Goal: Task Accomplishment & Management: Use online tool/utility

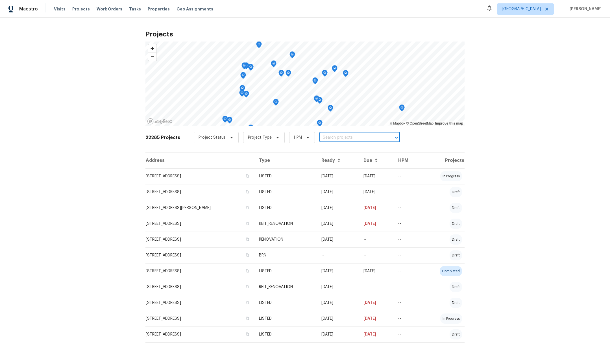
click at [330, 142] on input "text" at bounding box center [351, 137] width 65 height 9
type input "3231"
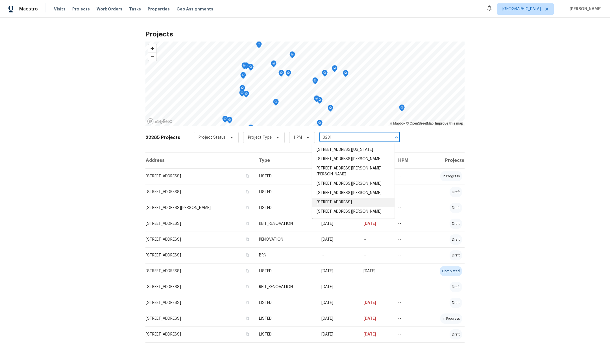
click at [337, 207] on li "[STREET_ADDRESS]" at bounding box center [353, 202] width 82 height 9
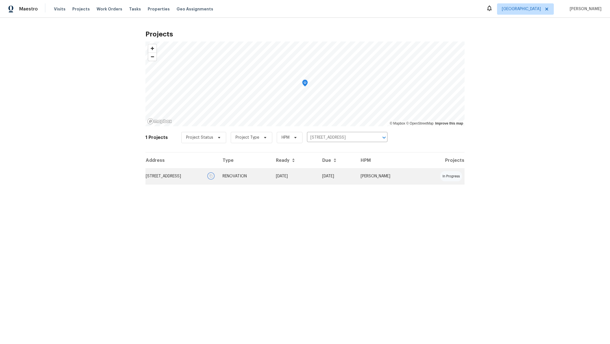
click at [213, 176] on icon "button" at bounding box center [210, 175] width 3 height 3
click at [177, 175] on td "[STREET_ADDRESS]" at bounding box center [181, 176] width 73 height 16
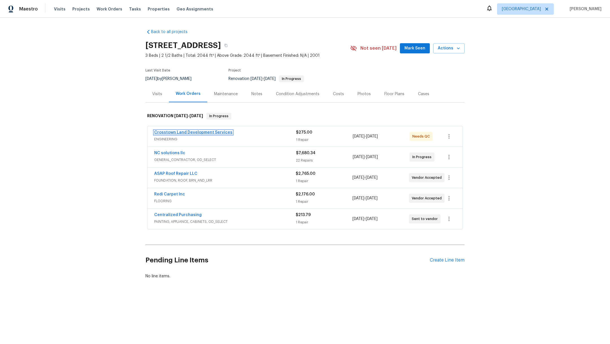
click at [178, 132] on link "Crosstown Land Development Services" at bounding box center [193, 133] width 78 height 4
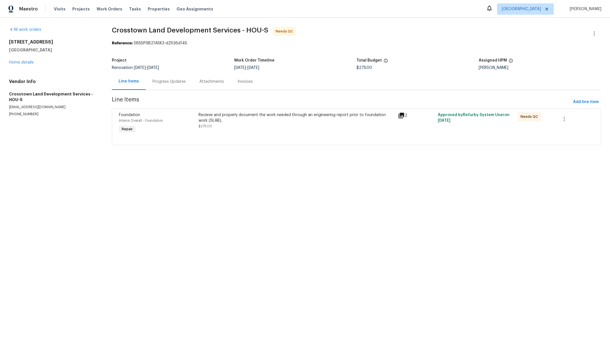
click at [238, 127] on div "Recieve and properly document the work needed through an engineering report pri…" at bounding box center [297, 120] width 196 height 17
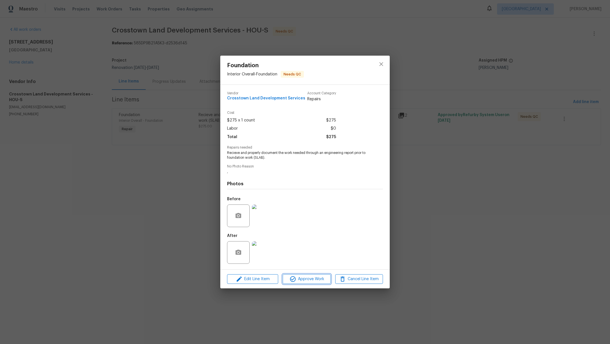
click at [299, 282] on span "Approve Work" at bounding box center [306, 279] width 44 height 7
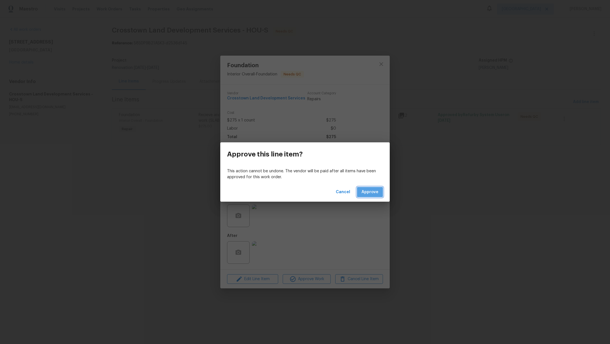
click at [370, 194] on span "Approve" at bounding box center [370, 192] width 17 height 7
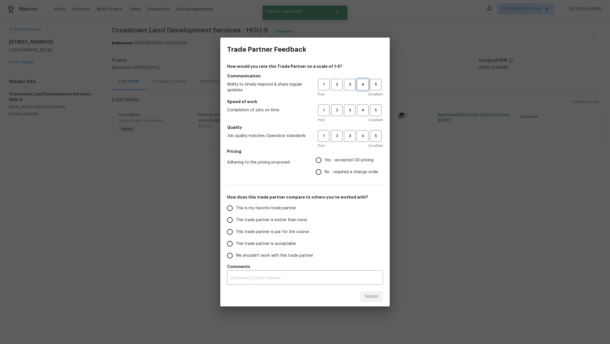
click at [358, 87] on span "4" at bounding box center [363, 84] width 10 height 6
click at [348, 110] on span "3" at bounding box center [350, 110] width 10 height 6
click at [348, 133] on span "3" at bounding box center [350, 136] width 10 height 6
click at [348, 157] on label "Yes - accepted OD pricing" at bounding box center [346, 160] width 66 height 12
click at [325, 157] on input "Yes - accepted OD pricing" at bounding box center [319, 160] width 12 height 12
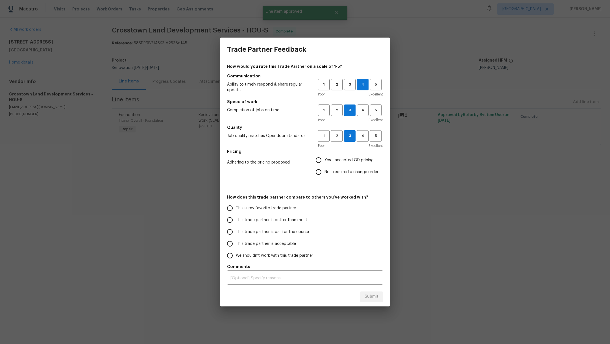
radio input "true"
click at [291, 211] on span "This is my favorite trade partner" at bounding box center [266, 208] width 60 height 6
click at [236, 211] on input "This is my favorite trade partner" at bounding box center [230, 208] width 12 height 12
radio input "false"
click at [289, 217] on label "This trade partner is better than most" at bounding box center [268, 220] width 89 height 12
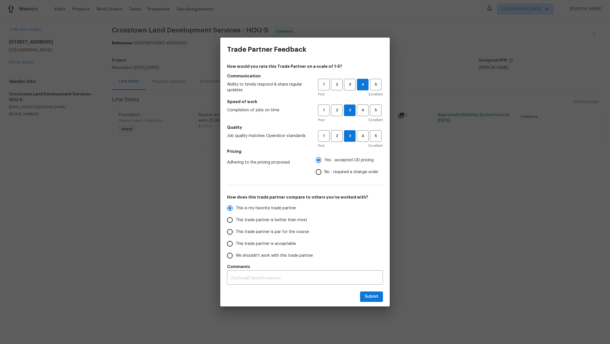
click at [236, 217] on input "This trade partner is better than most" at bounding box center [230, 220] width 12 height 12
radio input "false"
click at [287, 208] on span "This is my favorite trade partner" at bounding box center [266, 208] width 60 height 6
click at [236, 208] on input "This is my favorite trade partner" at bounding box center [230, 208] width 12 height 12
click at [369, 297] on span "Submit" at bounding box center [372, 296] width 14 height 7
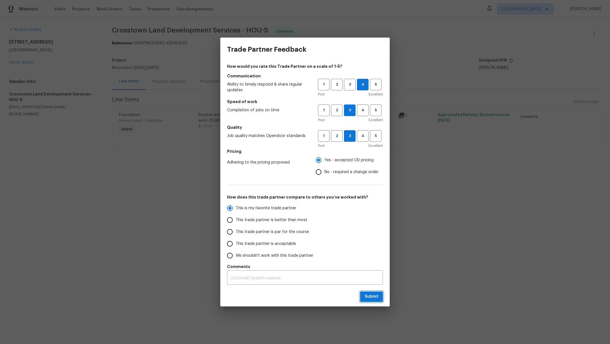
radio input "true"
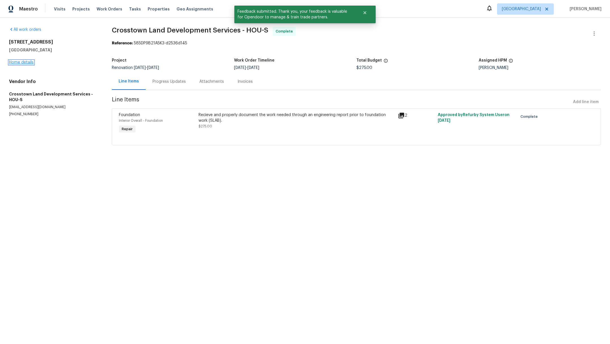
click at [18, 63] on link "Home details" at bounding box center [21, 62] width 25 height 4
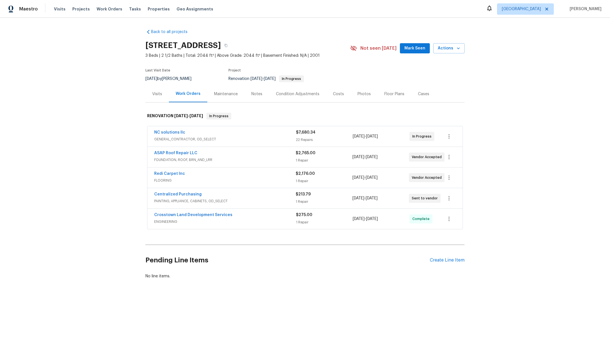
click at [253, 92] on div "Notes" at bounding box center [256, 94] width 11 height 6
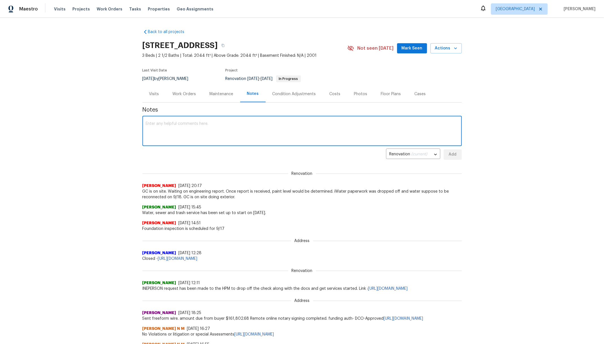
click at [231, 122] on textarea at bounding box center [302, 132] width 312 height 20
type textarea "G"
click at [240, 127] on textarea "Foundation repair is scheduled for 9/20." at bounding box center [302, 132] width 312 height 20
paste textarea "[URL][DOMAIN_NAME]"
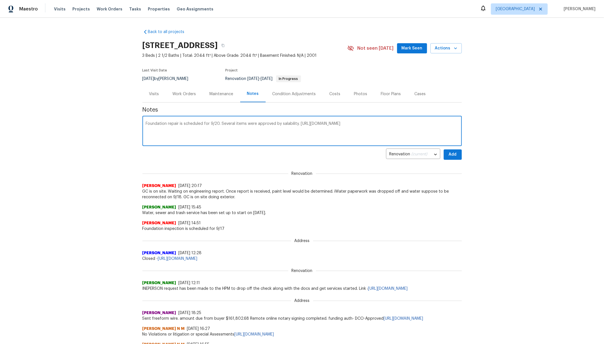
type textarea "Foundation repair is scheduled for 9/20. Several items were approved by salabil…"
click at [448, 153] on span "Add" at bounding box center [452, 154] width 9 height 7
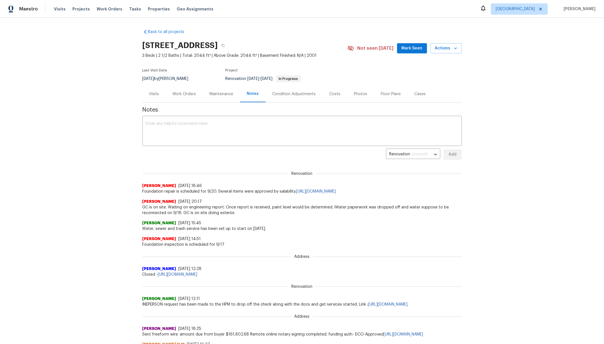
click at [181, 95] on div "Work Orders" at bounding box center [184, 94] width 23 height 6
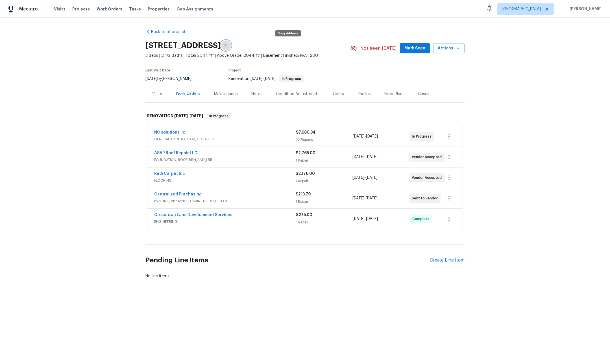
click at [231, 42] on button "button" at bounding box center [226, 45] width 10 height 10
click at [160, 133] on link "NC solutions llc" at bounding box center [169, 133] width 31 height 4
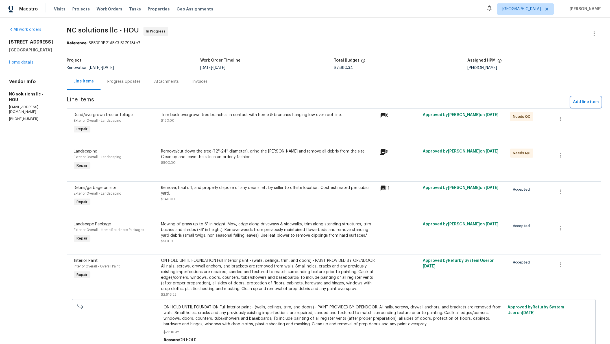
click at [577, 101] on span "Add line item" at bounding box center [586, 102] width 26 height 7
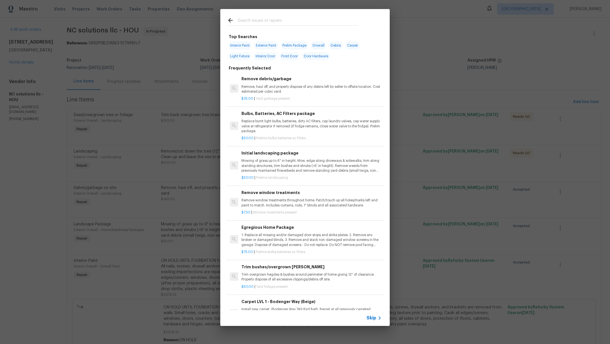
click at [263, 21] on input "text" at bounding box center [298, 21] width 120 height 8
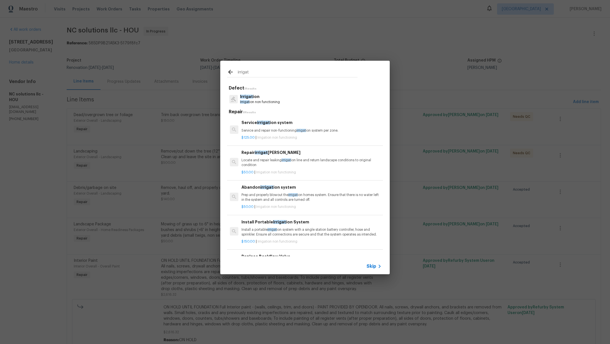
type input "irrigat"
click at [262, 103] on p "Irrigat ion non functioning" at bounding box center [260, 102] width 40 height 5
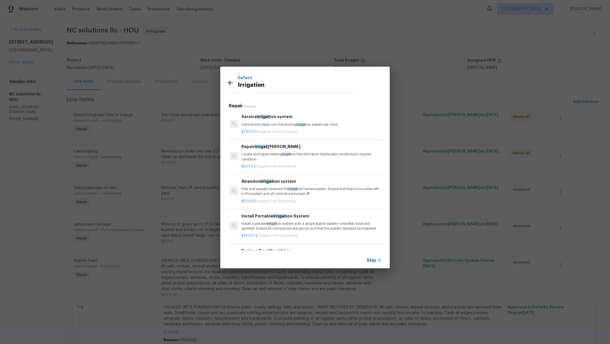
click at [311, 133] on p "$125.00 | Irrigation non functioning" at bounding box center [312, 131] width 140 height 5
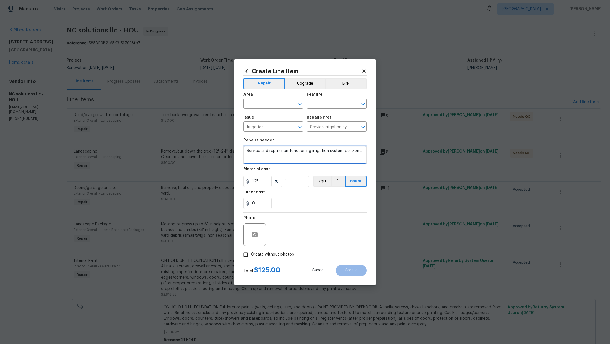
drag, startPoint x: 345, startPoint y: 151, endPoint x: 359, endPoint y: 156, distance: 15.0
click at [359, 156] on textarea "Service and repair non-functioning irrigation system per zone." at bounding box center [304, 155] width 123 height 18
type textarea "Service and repair non-functioning irrigation system"
click at [259, 109] on span "Area ​" at bounding box center [273, 100] width 60 height 23
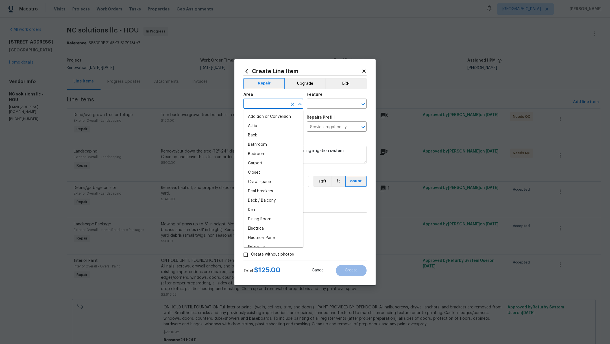
click at [259, 104] on input "text" at bounding box center [265, 104] width 44 height 9
click at [265, 116] on li "Back" at bounding box center [273, 116] width 60 height 9
type input "Back"
click at [319, 104] on input "text" at bounding box center [329, 104] width 44 height 9
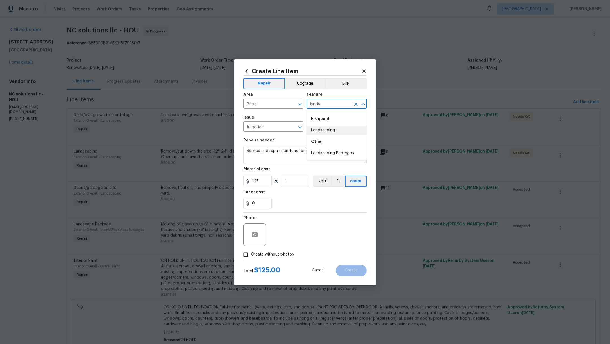
click at [323, 128] on li "Landscaping" at bounding box center [337, 130] width 60 height 9
type input "Landscaping"
click at [253, 253] on span "Create without photos" at bounding box center [272, 255] width 43 height 6
click at [251, 253] on input "Create without photos" at bounding box center [245, 254] width 11 height 11
checkbox input "true"
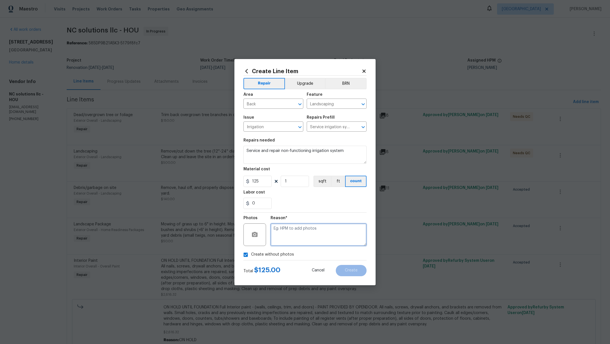
click at [292, 238] on textarea at bounding box center [319, 234] width 96 height 23
type textarea ","
click at [354, 270] on span "Create" at bounding box center [351, 270] width 13 height 4
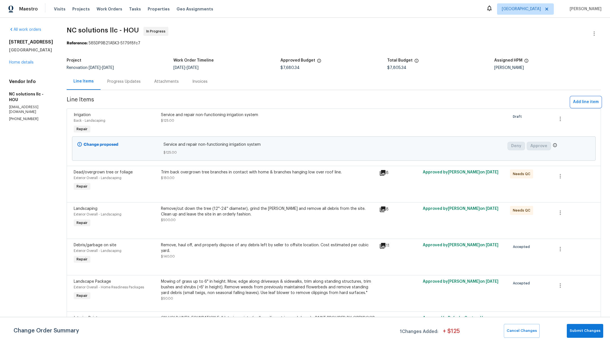
click at [575, 101] on span "Add line item" at bounding box center [586, 102] width 26 height 7
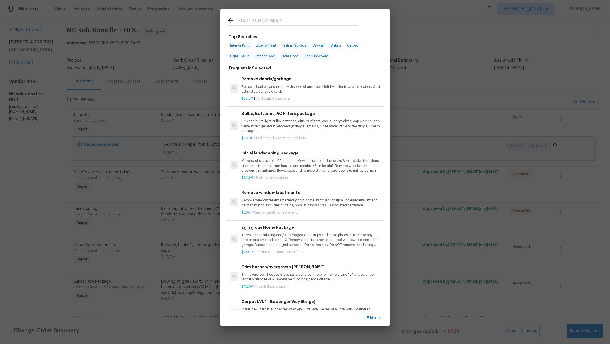
click at [258, 16] on div at bounding box center [292, 20] width 144 height 22
click at [259, 19] on input "text" at bounding box center [298, 21] width 120 height 8
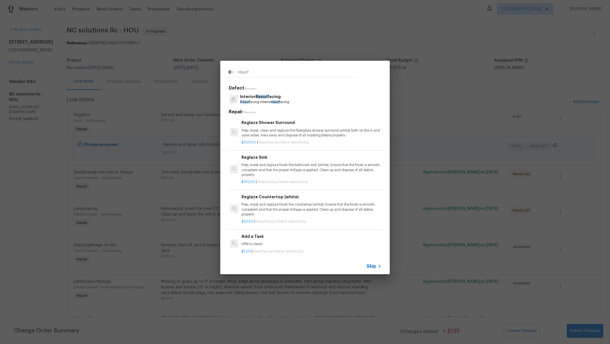
type input "resurf"
click at [268, 96] on p "Interior Resurf acing" at bounding box center [264, 97] width 49 height 6
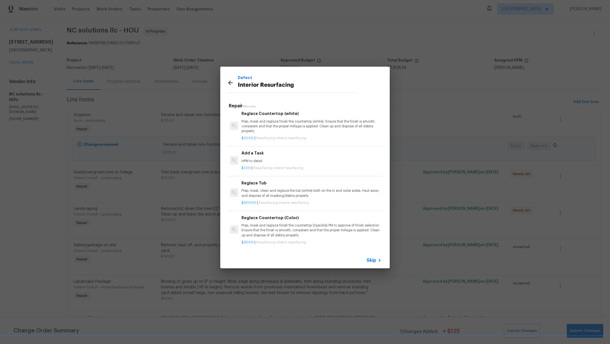
scroll to position [83, 0]
click at [313, 188] on p "Prep, mask, clean and reglaze the tub (white) both on the in and outer sides. H…" at bounding box center [312, 193] width 140 height 10
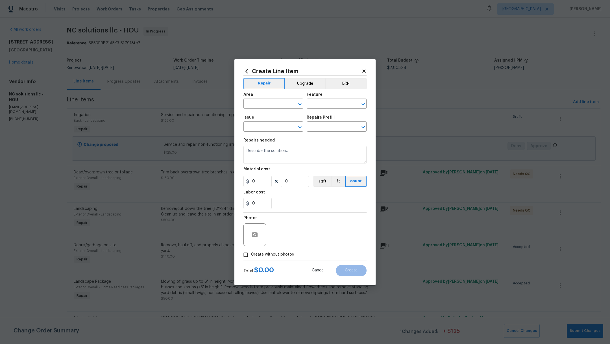
type input "Interior Resurfacing"
type input "Reglaze Tub $300.00"
type textarea "Prep, mask, clean and reglaze the tub (white) both on the in and outer sides. H…"
type input "300"
type input "1"
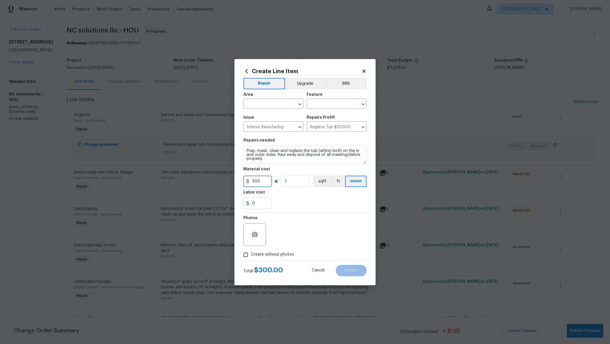
drag, startPoint x: 263, startPoint y: 182, endPoint x: 213, endPoint y: 182, distance: 49.4
click at [213, 182] on div "Create Line Item Repair Upgrade BRN Area ​ Feature ​ Issue Interior Resurfacing…" at bounding box center [305, 172] width 610 height 344
type input "250"
click at [270, 105] on input "text" at bounding box center [265, 104] width 44 height 9
click at [274, 116] on li "Main Bathroom" at bounding box center [273, 116] width 60 height 9
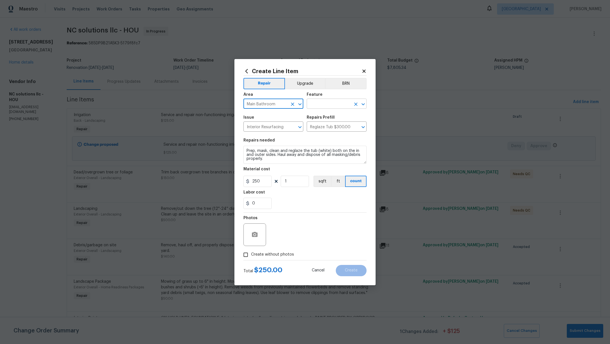
type input "Main Bathroom"
click at [323, 107] on input "text" at bounding box center [329, 104] width 44 height 9
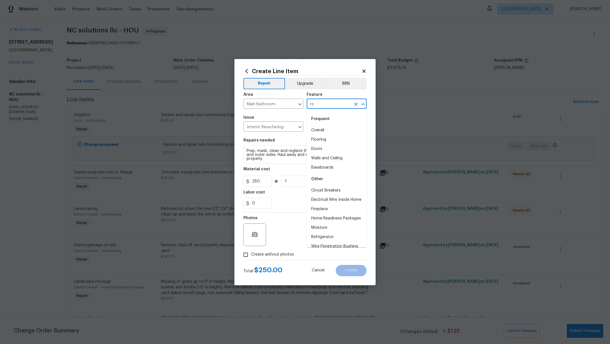
type input "r"
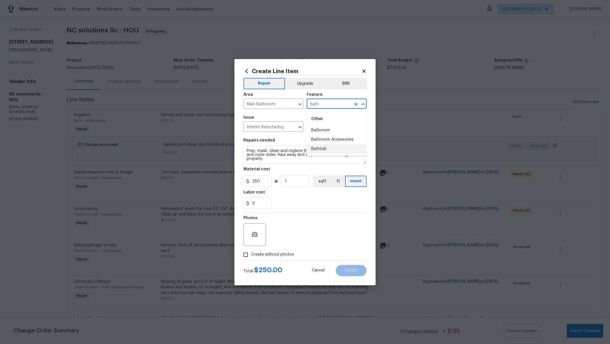
click at [328, 147] on li "Bathtub" at bounding box center [337, 148] width 60 height 9
type input "Bathtub"
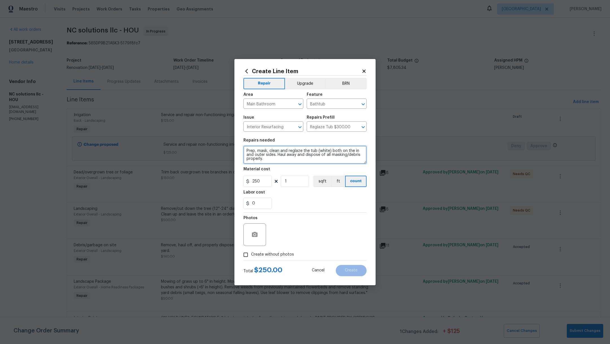
click at [245, 151] on textarea "Prep, mask, clean and reglaze the tub (white) both on the in and outer sides. H…" at bounding box center [304, 155] width 123 height 18
type textarea "TUB ONLY. NO TILE Prep, mask, clean and reglaze the tub (white) both on the in …"
click at [271, 256] on span "Create without photos" at bounding box center [272, 255] width 43 height 6
click at [251, 256] on input "Create without photos" at bounding box center [245, 254] width 11 height 11
checkbox input "true"
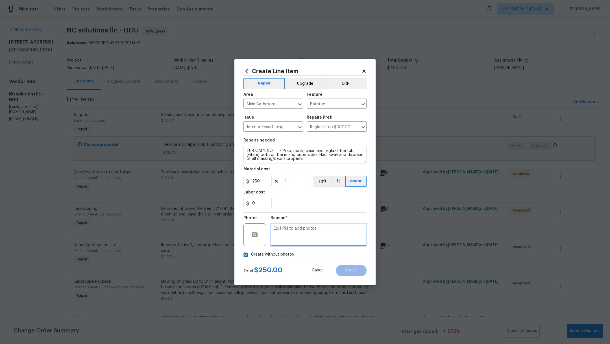
click at [309, 240] on textarea at bounding box center [319, 234] width 96 height 23
type textarea ","
click at [360, 272] on button "Create" at bounding box center [351, 270] width 31 height 11
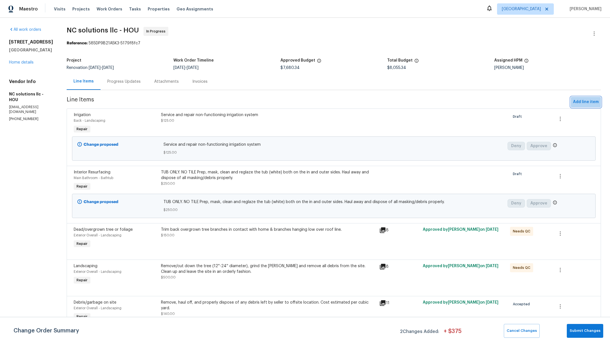
click at [581, 102] on span "Add line item" at bounding box center [586, 102] width 26 height 7
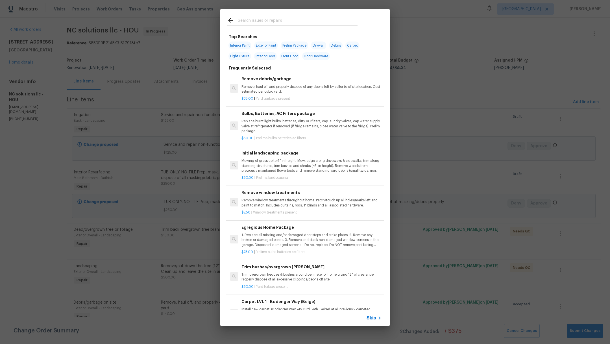
click at [282, 21] on input "text" at bounding box center [298, 21] width 120 height 8
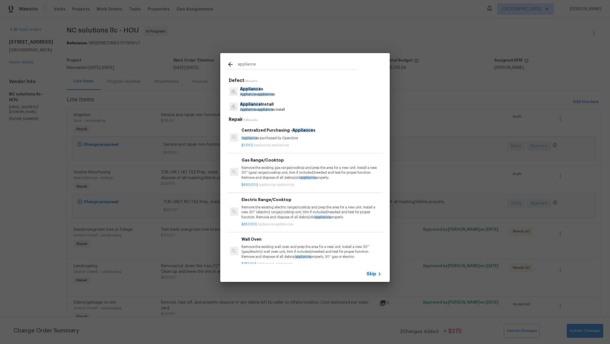
type input "appliance"
click at [267, 107] on p "Appliance s appliance s install" at bounding box center [262, 109] width 45 height 5
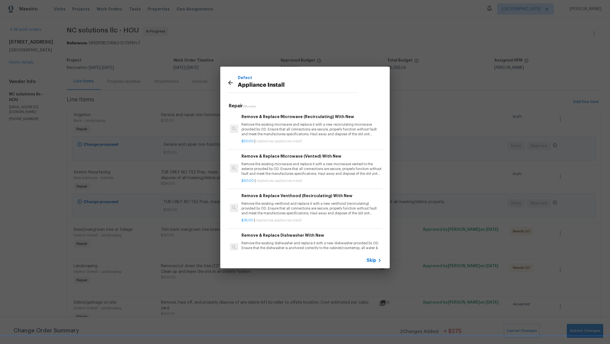
click at [343, 209] on p "Remove the existing venthood and replace it with a new venthood (recirculating)…" at bounding box center [312, 208] width 140 height 14
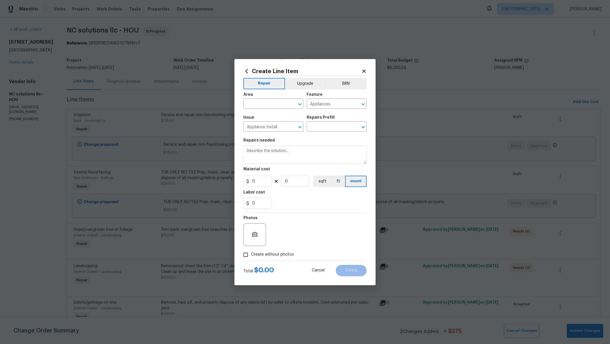
type input "Remove & Replace Venthood (Recirculating) With New $35.00"
type textarea "Remove the existing venthood and replace it with a new venthood (recirculating)…"
type input "35"
type input "1"
click at [262, 105] on input "text" at bounding box center [265, 104] width 44 height 9
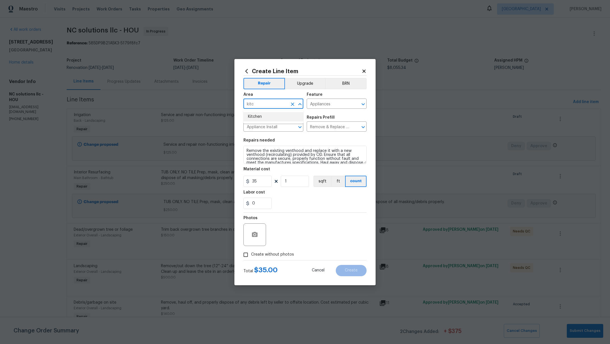
click at [259, 116] on li "Kitchen" at bounding box center [273, 116] width 60 height 9
type input "Kitchen"
click at [306, 86] on button "Upgrade" at bounding box center [305, 83] width 40 height 11
click at [252, 251] on label "Create without photos" at bounding box center [267, 254] width 54 height 11
click at [251, 251] on input "Create without photos" at bounding box center [245, 254] width 11 height 11
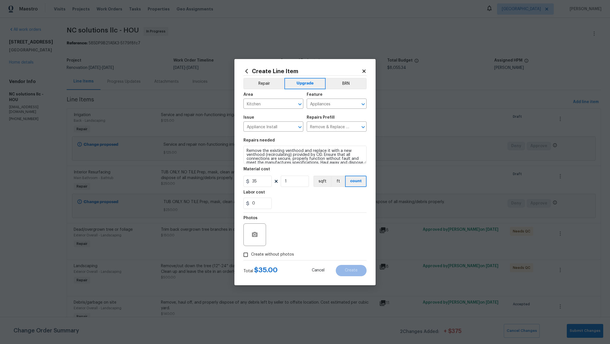
checkbox input "true"
click at [315, 235] on textarea at bounding box center [319, 234] width 96 height 23
type textarea "."
click at [356, 273] on button "Create" at bounding box center [351, 270] width 31 height 11
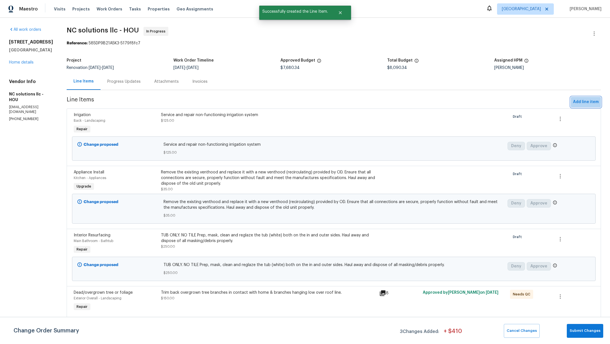
click at [587, 99] on span "Add line item" at bounding box center [586, 102] width 26 height 7
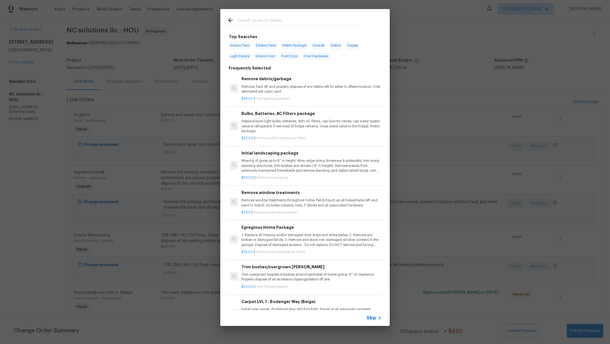
click at [246, 22] on input "text" at bounding box center [298, 21] width 120 height 8
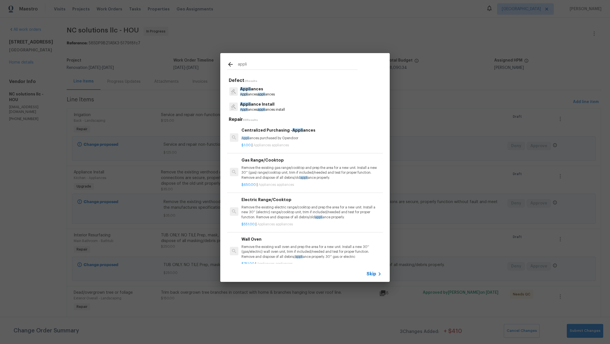
type input "appli"
click at [290, 105] on div "Appli ance Install Appli ances appli ances install" at bounding box center [305, 106] width 156 height 15
click at [267, 106] on p "Appli ance Install" at bounding box center [262, 104] width 45 height 6
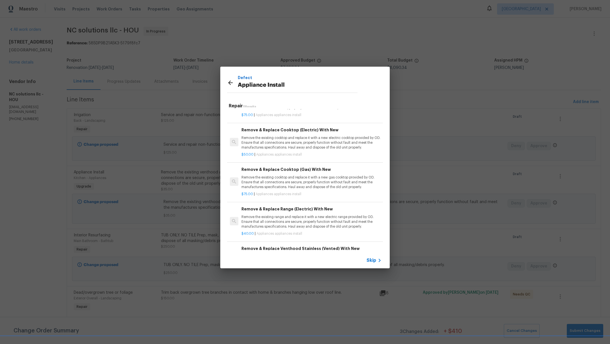
scroll to position [136, 0]
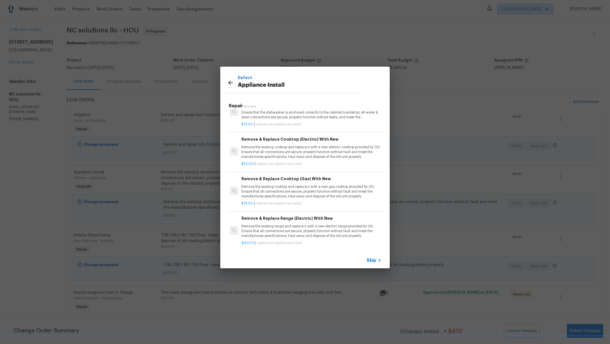
click at [320, 193] on p "Remove the existing cooktop and replace it with a new gas cooktop provided by O…" at bounding box center [312, 191] width 140 height 14
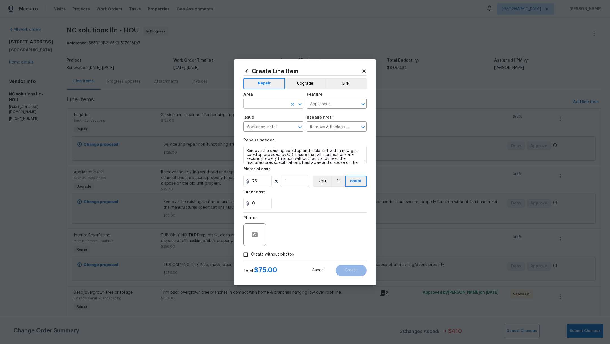
click at [272, 105] on input "text" at bounding box center [265, 104] width 44 height 9
click at [271, 118] on li "Kitchen" at bounding box center [273, 116] width 60 height 9
type input "Kitchen"
click at [303, 88] on button "Upgrade" at bounding box center [305, 83] width 40 height 11
click at [263, 255] on span "Create without photos" at bounding box center [272, 255] width 43 height 6
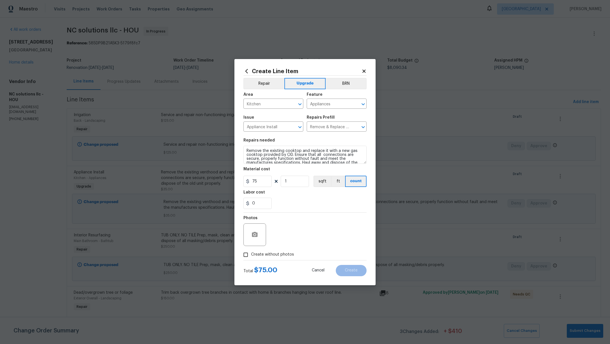
click at [251, 255] on input "Create without photos" at bounding box center [245, 254] width 11 height 11
checkbox input "true"
click at [318, 223] on div "Reason*" at bounding box center [319, 219] width 96 height 7
click at [319, 234] on textarea at bounding box center [319, 234] width 96 height 23
type textarea ","
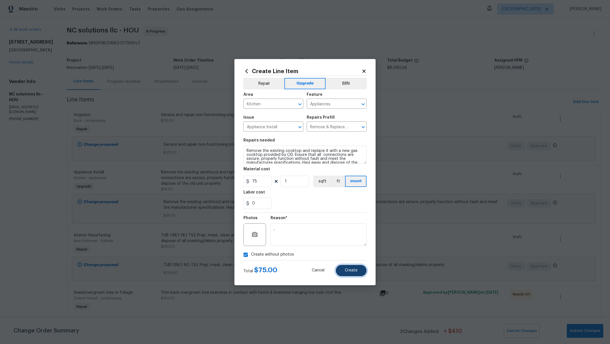
click at [347, 272] on span "Create" at bounding box center [351, 270] width 13 height 4
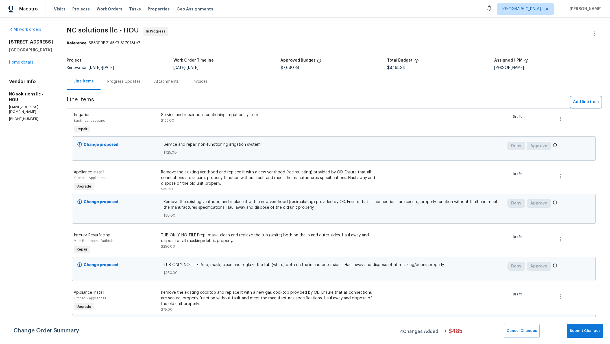
click at [578, 100] on span "Add line item" at bounding box center [586, 102] width 26 height 7
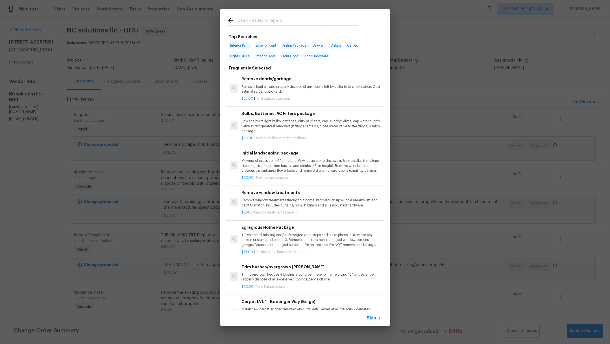
click at [293, 19] on input "text" at bounding box center [298, 21] width 120 height 8
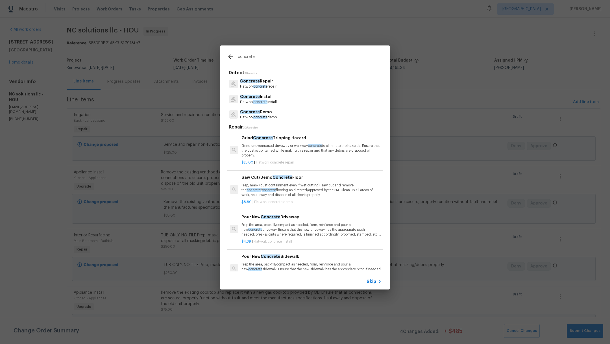
type input "concrete"
click at [264, 80] on p "Concrete Repair" at bounding box center [258, 81] width 36 height 6
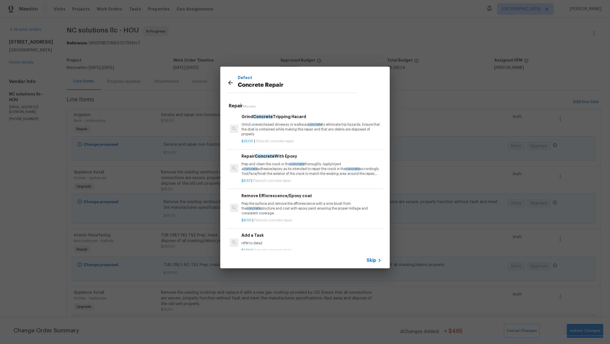
click at [274, 238] on div "Add a Task HPM to detail" at bounding box center [312, 239] width 140 height 14
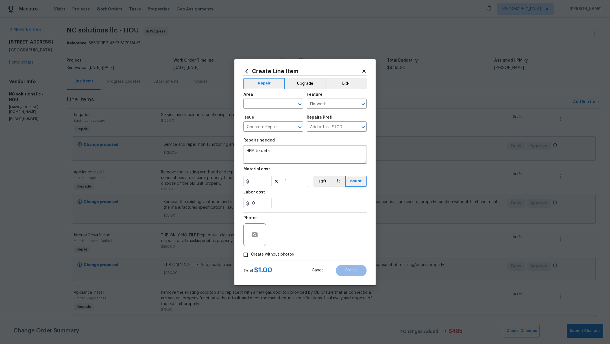
drag, startPoint x: 279, startPoint y: 152, endPoint x: 200, endPoint y: 149, distance: 78.3
click at [200, 149] on div "Create Line Item Repair Upgrade BRN Area ​ Feature Flatwork ​ Issue Concrete Re…" at bounding box center [305, 172] width 610 height 344
type textarea "Fill holes on the back patio"
click at [268, 182] on input "1" at bounding box center [257, 181] width 28 height 11
type input "30"
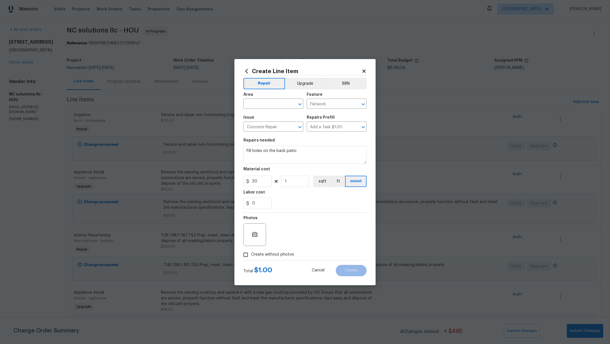
click at [261, 114] on span "Issue Concrete Repair ​" at bounding box center [273, 123] width 60 height 23
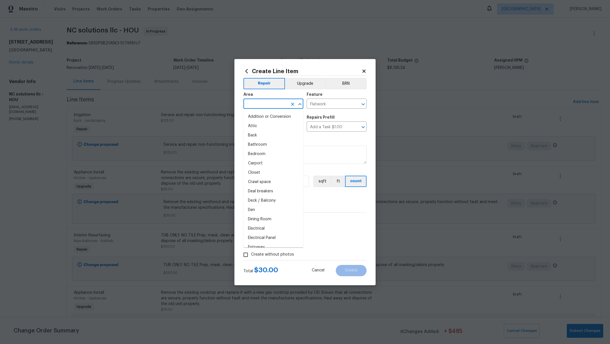
click at [265, 104] on input "text" at bounding box center [265, 104] width 44 height 9
type input "back"
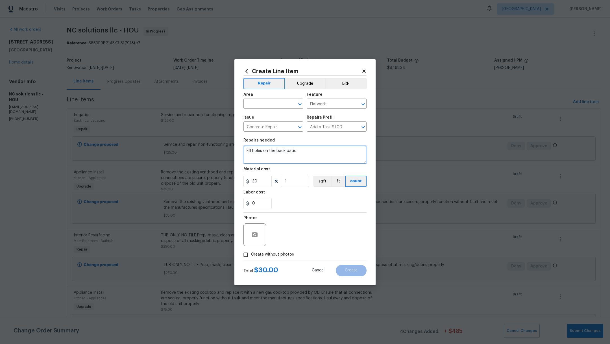
click at [318, 149] on textarea "Fill holes on the back patio" at bounding box center [304, 155] width 123 height 18
type textarea "Fill holes on the back patio after posts removal"
click at [260, 257] on span "Create without photos" at bounding box center [272, 255] width 43 height 6
click at [251, 257] on input "Create without photos" at bounding box center [245, 254] width 11 height 11
checkbox input "true"
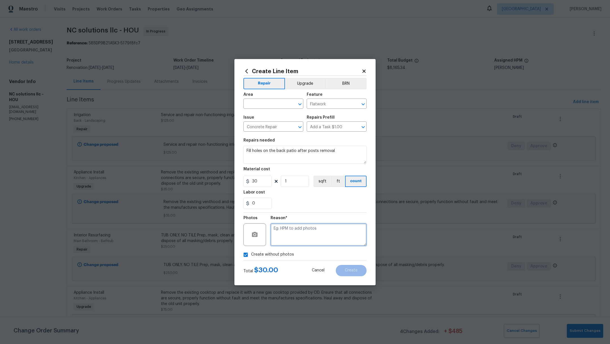
click at [297, 245] on textarea at bounding box center [319, 234] width 96 height 23
type textarea "."
click at [256, 103] on input "text" at bounding box center [265, 104] width 44 height 9
click at [258, 116] on li "Back" at bounding box center [273, 116] width 60 height 9
type input "Back"
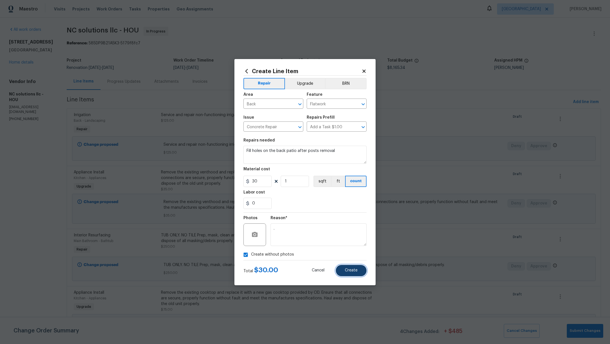
click at [354, 272] on span "Create" at bounding box center [351, 270] width 13 height 4
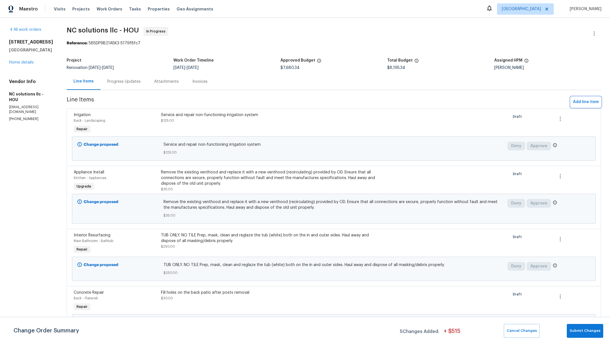
click at [573, 101] on span "Add line item" at bounding box center [586, 102] width 26 height 7
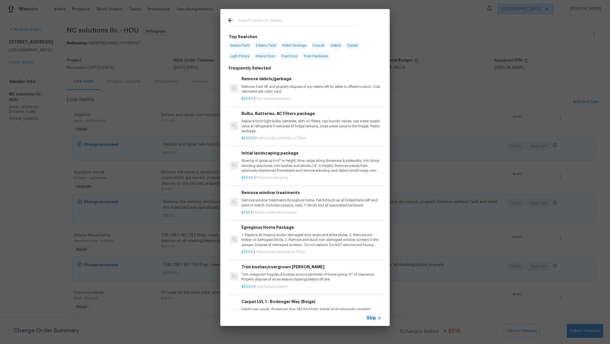
click at [268, 19] on input "text" at bounding box center [298, 21] width 120 height 8
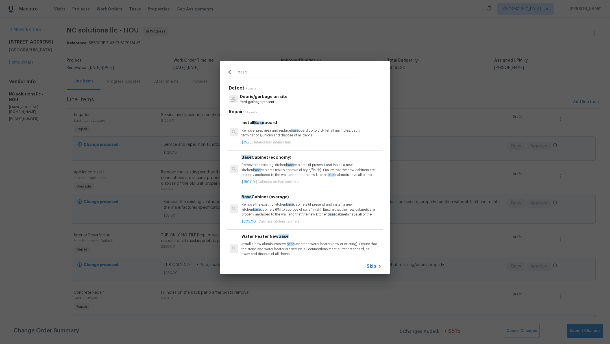
type input "base"
click at [303, 138] on div "$15.78 | Interior trim interior trim" at bounding box center [312, 141] width 140 height 7
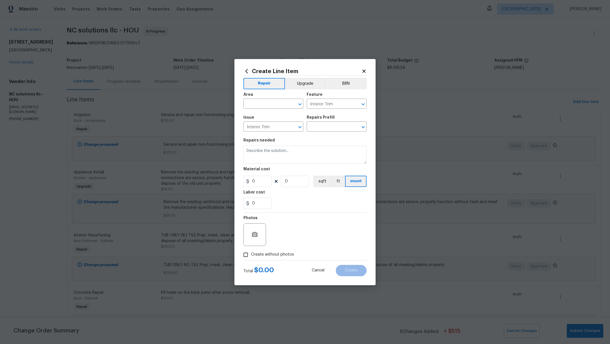
type input "Install Baseboard $15.78"
type textarea "Remove, prep area and replace baseboard up to 8 LF. Fill all nail holes, caulk …"
type input "15.78"
type input "1"
drag, startPoint x: 266, startPoint y: 183, endPoint x: 187, endPoint y: 167, distance: 80.3
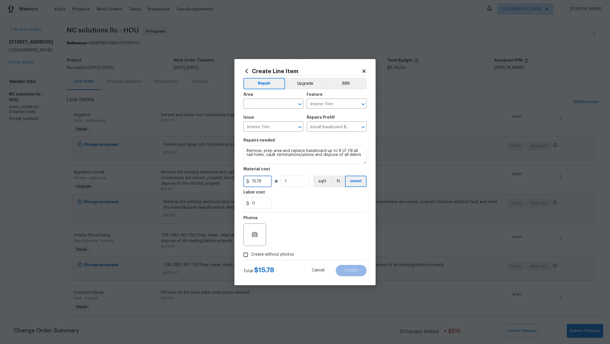
click at [187, 167] on div "Create Line Item Repair Upgrade BRN Area ​ Feature Interior Trim ​ Issue Interi…" at bounding box center [305, 172] width 610 height 344
type input "25"
click at [266, 105] on input "text" at bounding box center [265, 104] width 44 height 9
click at [276, 126] on li "Interior Overall" at bounding box center [273, 125] width 60 height 9
type input "Interior Overall"
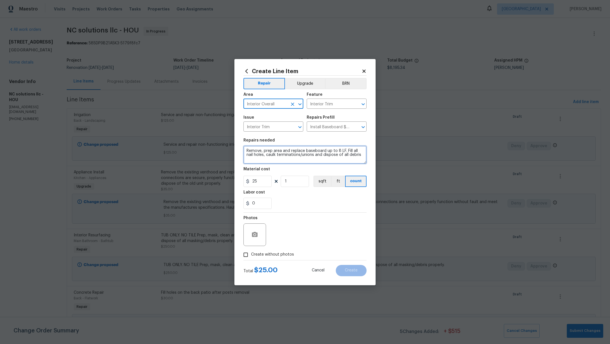
click at [247, 150] on textarea "Remove, prep area and replace baseboard up to 8 LF. Fill all nail holes, caulk …" at bounding box center [304, 155] width 123 height 18
type textarea "Damaged baseboard replacement. Remove, prep area and replace baseboard up to 8 …"
drag, startPoint x: 257, startPoint y: 180, endPoint x: 195, endPoint y: 177, distance: 62.2
click at [197, 179] on div "Create Line Item Repair Upgrade BRN Area Interior Overall ​ Feature Interior Tr…" at bounding box center [305, 172] width 610 height 344
type input "30"
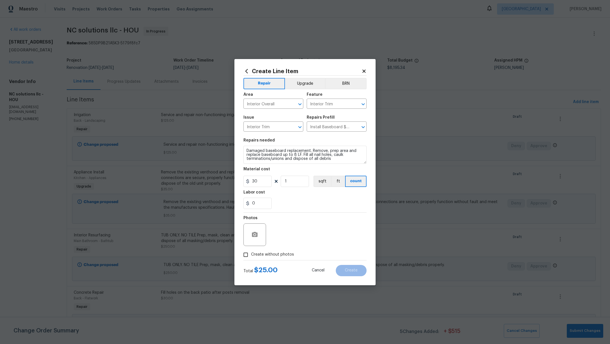
click at [268, 253] on span "Create without photos" at bounding box center [272, 255] width 43 height 6
click at [251, 253] on input "Create without photos" at bounding box center [245, 254] width 11 height 11
checkbox input "true"
click at [299, 234] on textarea at bounding box center [319, 234] width 96 height 23
type textarea "."
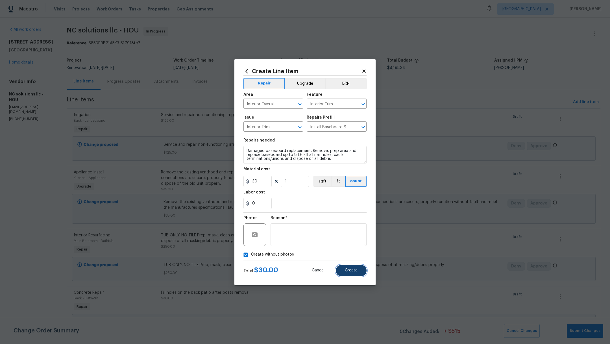
click at [357, 271] on span "Create" at bounding box center [351, 270] width 13 height 4
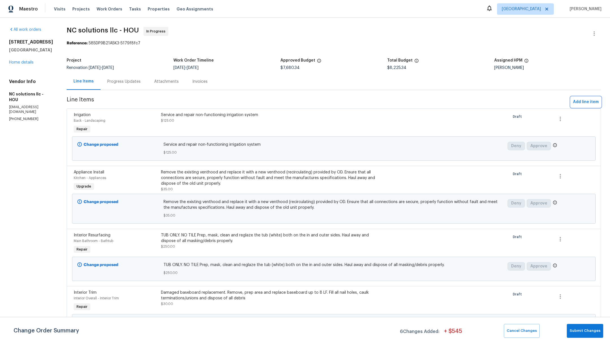
click at [577, 100] on span "Add line item" at bounding box center [586, 102] width 26 height 7
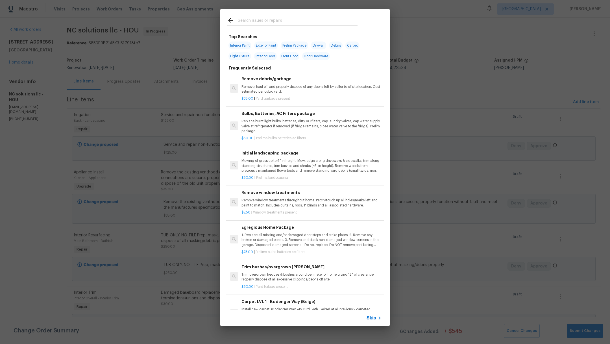
click at [275, 20] on input "text" at bounding box center [298, 21] width 120 height 8
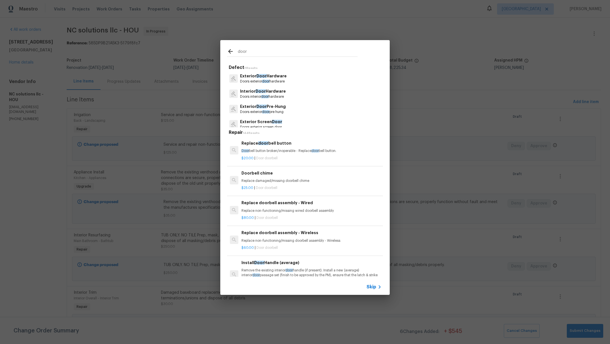
type input "door"
click at [270, 108] on p "Exterior Door Pre-Hung" at bounding box center [263, 107] width 46 height 6
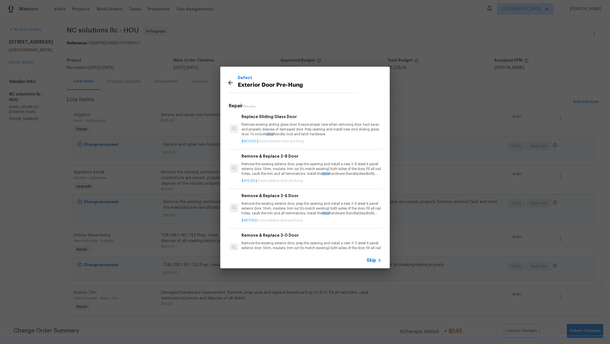
scroll to position [28, 0]
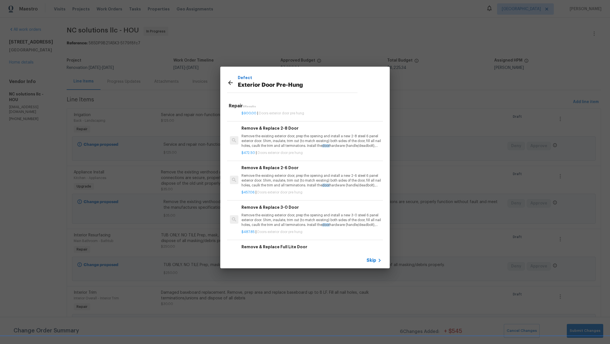
click at [323, 182] on p "Remove the existing exterior door, prep the opening and install a new 2-6 steel…" at bounding box center [312, 180] width 140 height 14
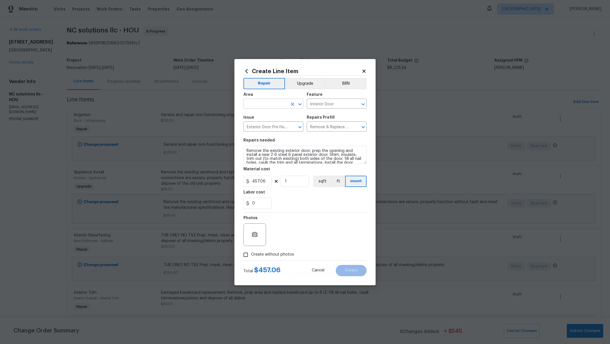
click at [257, 104] on input "text" at bounding box center [265, 104] width 44 height 9
click at [260, 115] on li "Back" at bounding box center [273, 116] width 60 height 9
type input "Back"
click at [260, 256] on span "Create without photos" at bounding box center [272, 255] width 43 height 6
click at [251, 256] on input "Create without photos" at bounding box center [245, 254] width 11 height 11
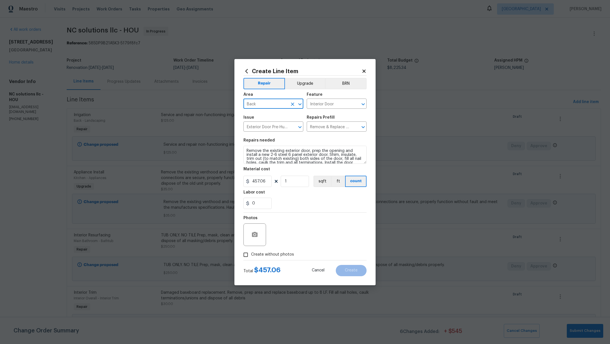
checkbox input "true"
click at [308, 221] on div "Reason*" at bounding box center [319, 219] width 96 height 7
click at [308, 230] on textarea at bounding box center [319, 234] width 96 height 23
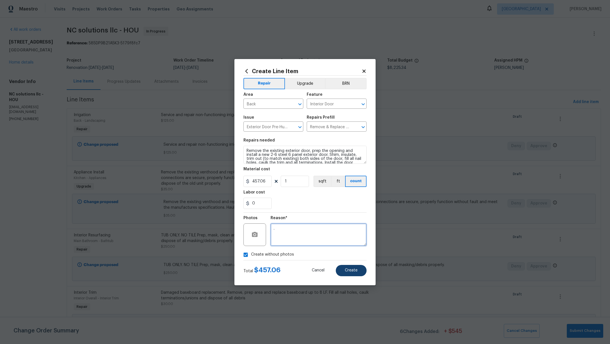
type textarea "."
click at [360, 271] on button "Create" at bounding box center [351, 270] width 31 height 11
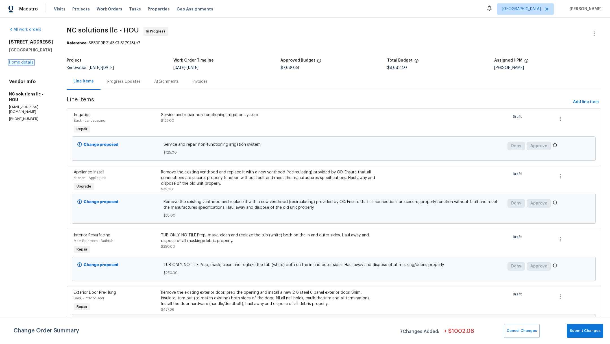
click at [29, 62] on link "Home details" at bounding box center [21, 62] width 25 height 4
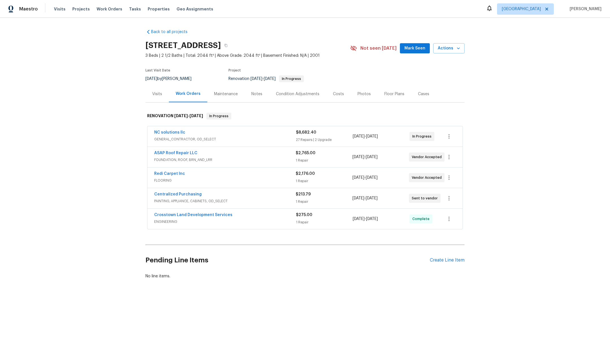
click at [333, 96] on div "Costs" at bounding box center [338, 94] width 11 height 6
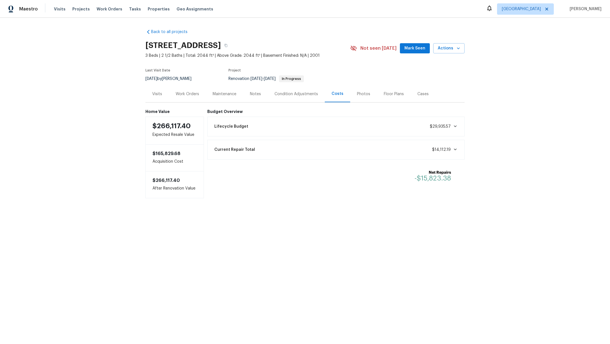
click at [343, 150] on div "Current Repair Total $14,112.19" at bounding box center [336, 149] width 250 height 12
click at [178, 93] on div "Work Orders" at bounding box center [187, 94] width 23 height 6
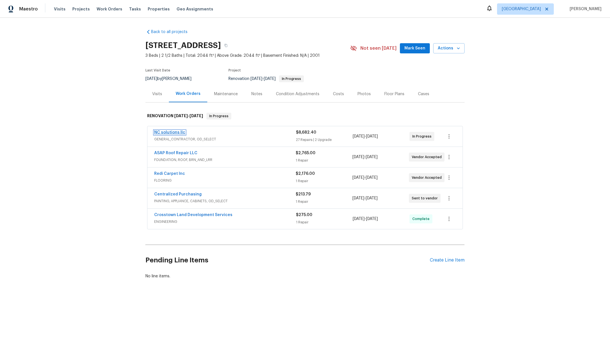
click at [170, 131] on link "NC solutions llc" at bounding box center [169, 133] width 31 height 4
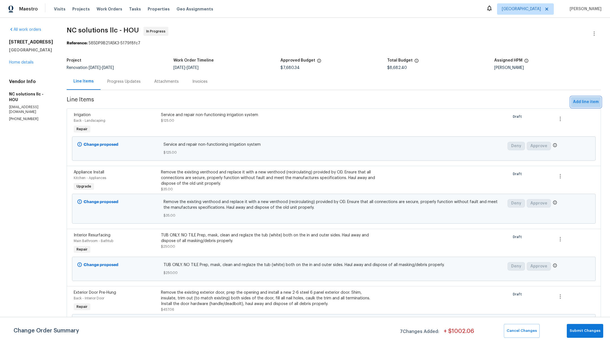
click at [580, 100] on span "Add line item" at bounding box center [586, 102] width 26 height 7
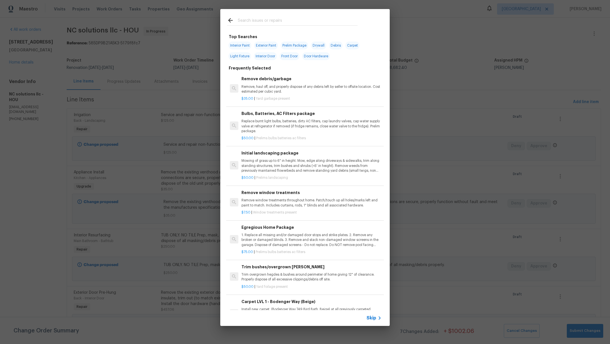
click at [253, 20] on input "text" at bounding box center [298, 21] width 120 height 8
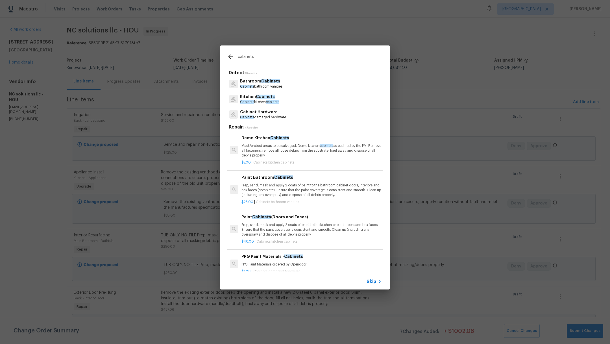
type input "cabinets"
click at [269, 100] on p "Cabinets kitchen cabinets" at bounding box center [259, 102] width 39 height 5
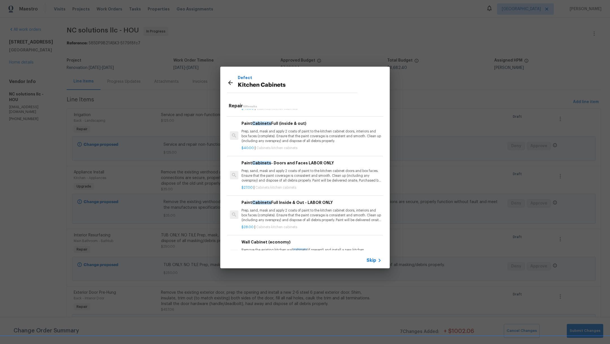
scroll to position [68, 0]
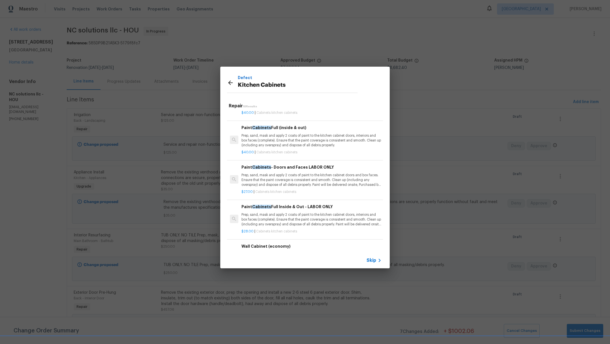
click at [293, 135] on p "Prep, sand, mask and apply 2 coats of paint to the kitchen cabinet doors, inter…" at bounding box center [312, 140] width 140 height 14
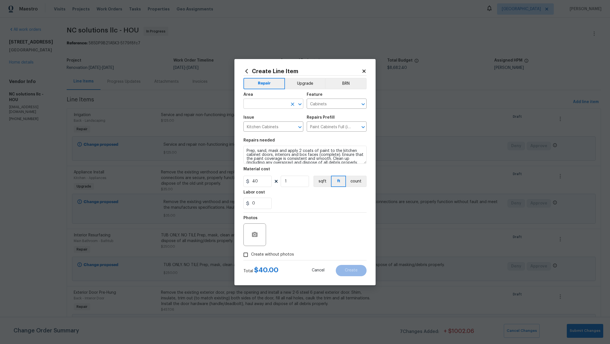
click at [249, 105] on input "text" at bounding box center [265, 104] width 44 height 9
click at [253, 119] on li "Kitchen" at bounding box center [273, 116] width 60 height 9
type input "Kitchen"
click at [303, 89] on button "Upgrade" at bounding box center [305, 83] width 40 height 11
click at [247, 151] on textarea "Prep, sand, mask and apply 2 coats of paint to the kitchen cabinet doors, inter…" at bounding box center [304, 155] width 123 height 18
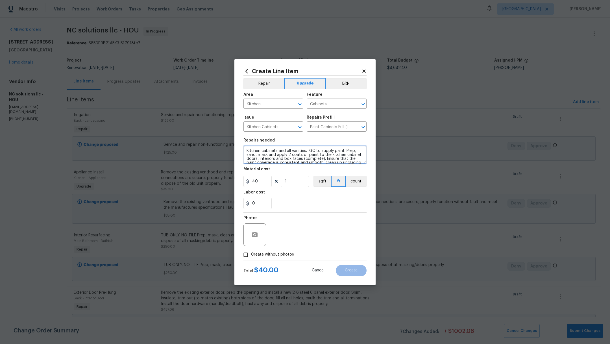
type textarea "Kitchen cabinets and all vanities. GC to supply paint. Prep, sand, mask and app…"
drag, startPoint x: 260, startPoint y: 179, endPoint x: 215, endPoint y: 179, distance: 44.6
click at [215, 179] on div "Create Line Item Repair Upgrade BRN Area Kitchen ​ Feature Cabinets ​ Issue Kit…" at bounding box center [305, 172] width 610 height 344
drag, startPoint x: 257, startPoint y: 181, endPoint x: 233, endPoint y: 179, distance: 24.1
click at [233, 180] on div "Create Line Item Repair Upgrade BRN Area Kitchen ​ Feature Cabinets ​ Issue Kit…" at bounding box center [305, 172] width 610 height 344
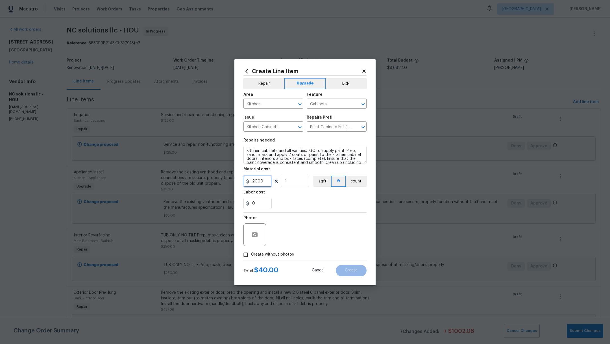
type input "2000"
click at [296, 196] on div "Labor cost" at bounding box center [304, 193] width 123 height 7
click at [282, 254] on span "Create without photos" at bounding box center [272, 255] width 43 height 6
click at [251, 254] on input "Create without photos" at bounding box center [245, 254] width 11 height 11
checkbox input "true"
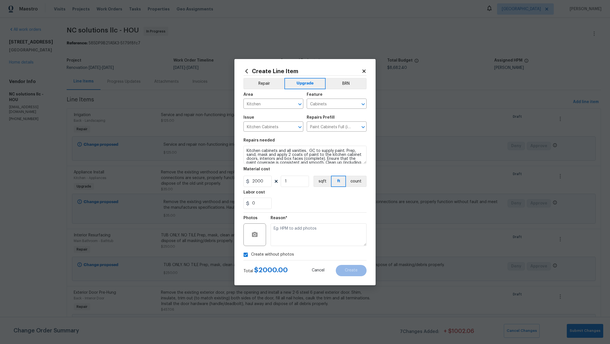
click at [301, 250] on div "Create without photos" at bounding box center [304, 254] width 123 height 11
click at [308, 236] on textarea at bounding box center [319, 234] width 96 height 23
type textarea "."
click at [350, 277] on div "Create Line Item Repair Upgrade BRN Area Kitchen ​ Feature Cabinets ​ Issue Kit…" at bounding box center [304, 172] width 141 height 226
click at [353, 273] on button "Create" at bounding box center [351, 270] width 31 height 11
